Goal: Information Seeking & Learning: Compare options

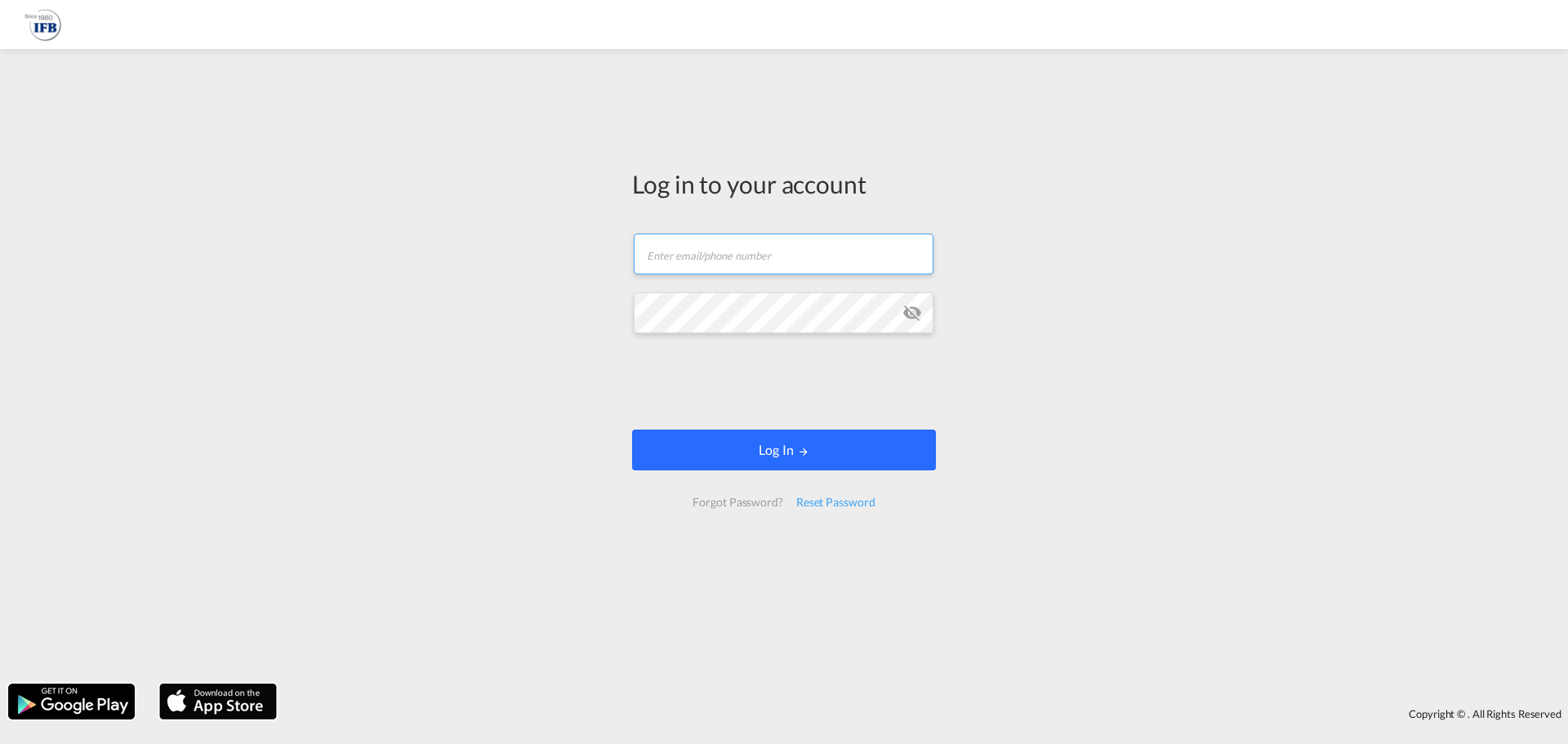
type input "[EMAIL_ADDRESS][PERSON_NAME][DOMAIN_NAME]"
click at [722, 432] on button "Log In" at bounding box center [784, 450] width 304 height 41
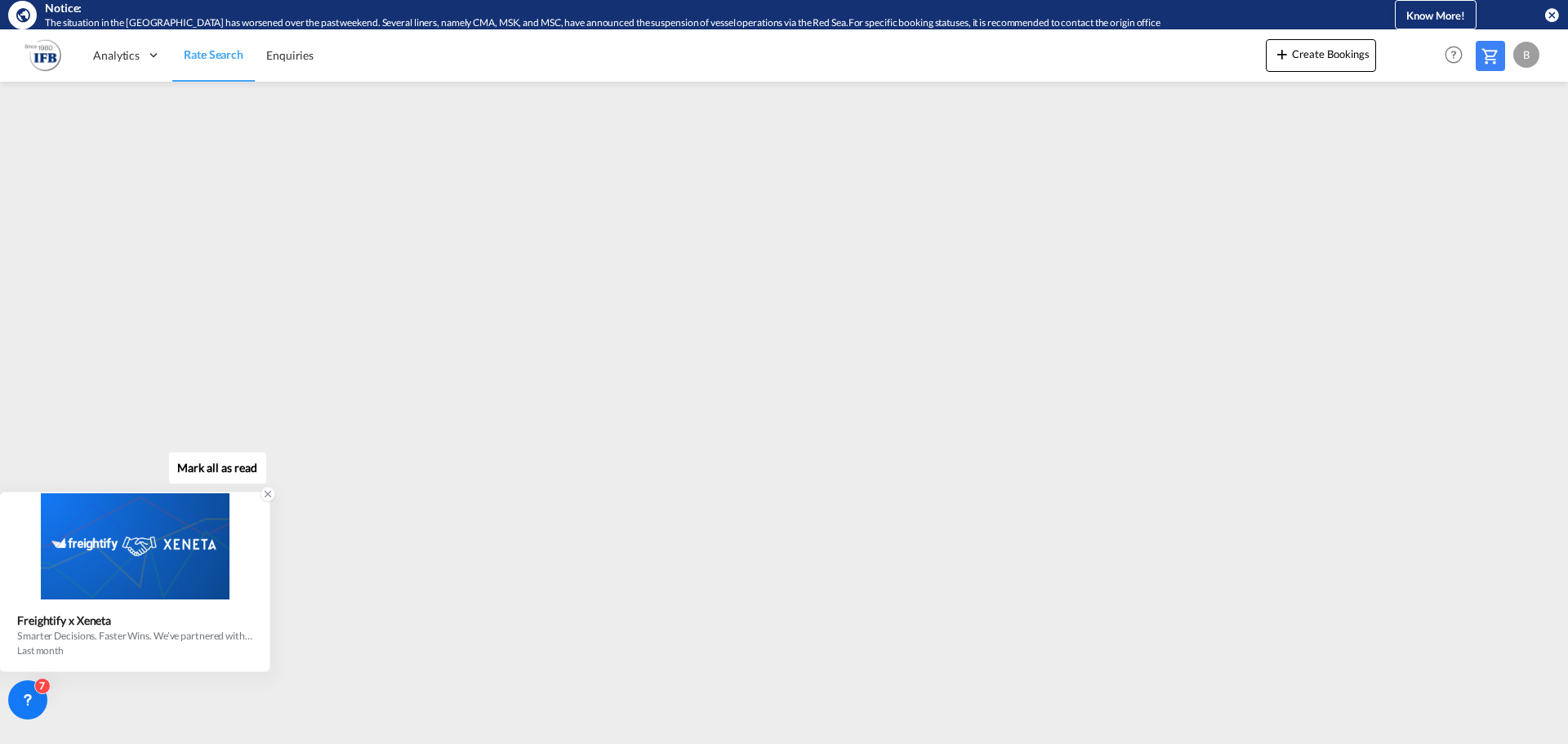
click at [266, 491] on icon at bounding box center [268, 494] width 6 height 6
